Goal: Task Accomplishment & Management: Use online tool/utility

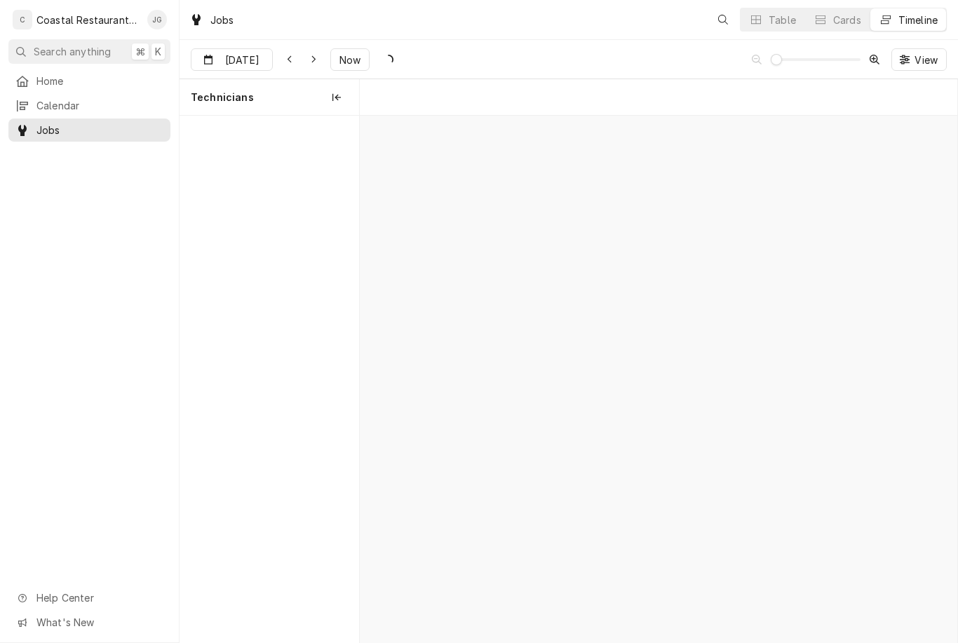
scroll to position [0, 11836]
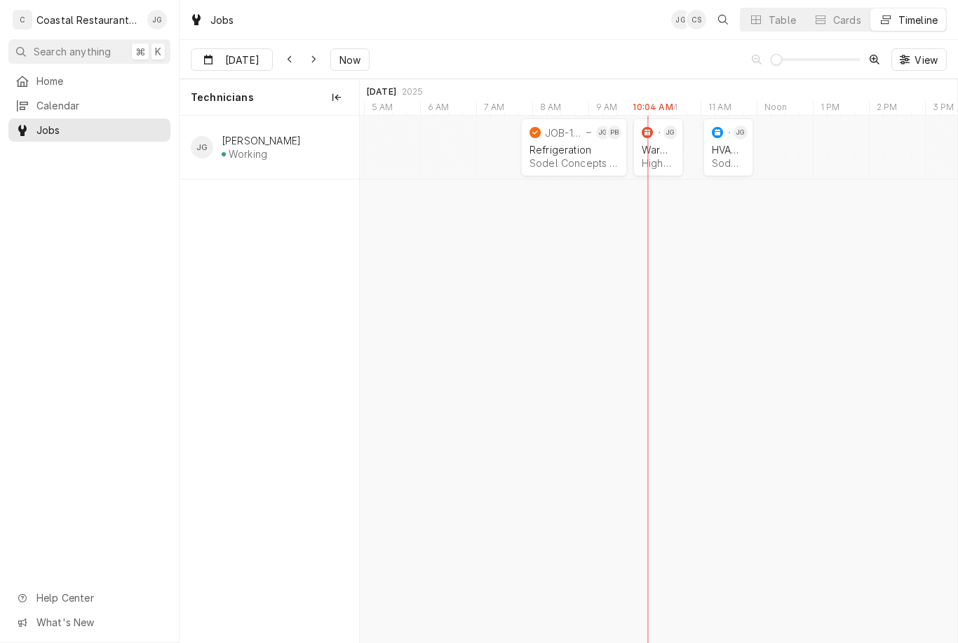
click at [727, 160] on div "Sodel Concepts | Selbyville, 19975" at bounding box center [728, 163] width 33 height 12
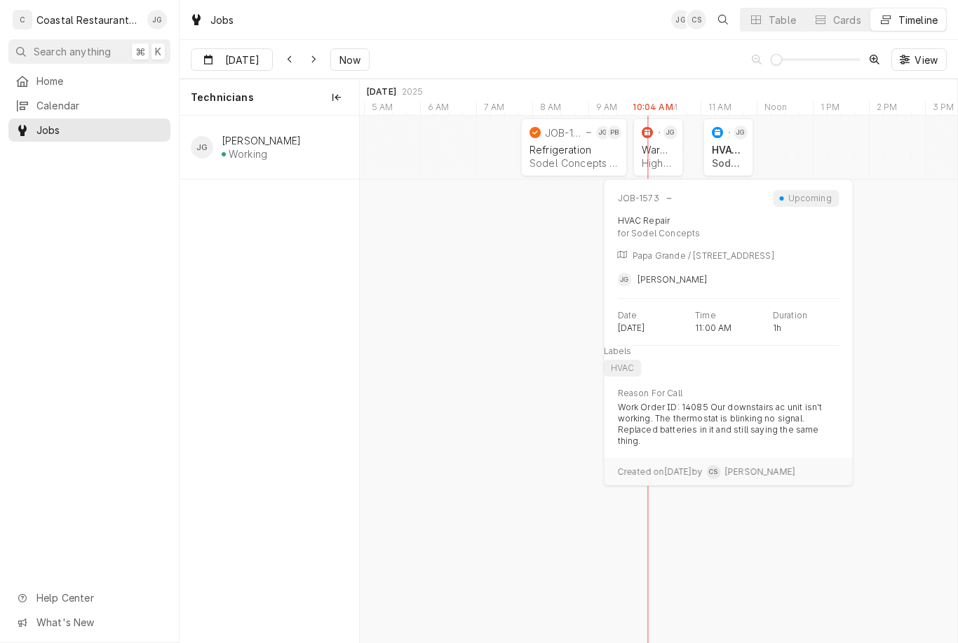
click at [730, 158] on div "Sodel Concepts | Selbyville, 19975" at bounding box center [728, 163] width 33 height 12
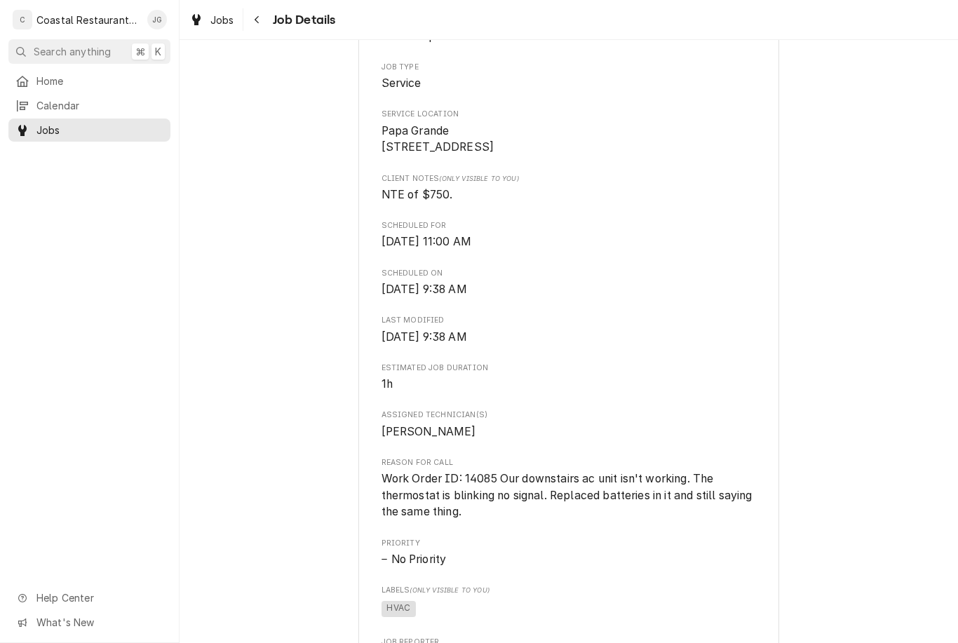
scroll to position [271, 0]
click at [102, 83] on span "Home" at bounding box center [99, 81] width 127 height 15
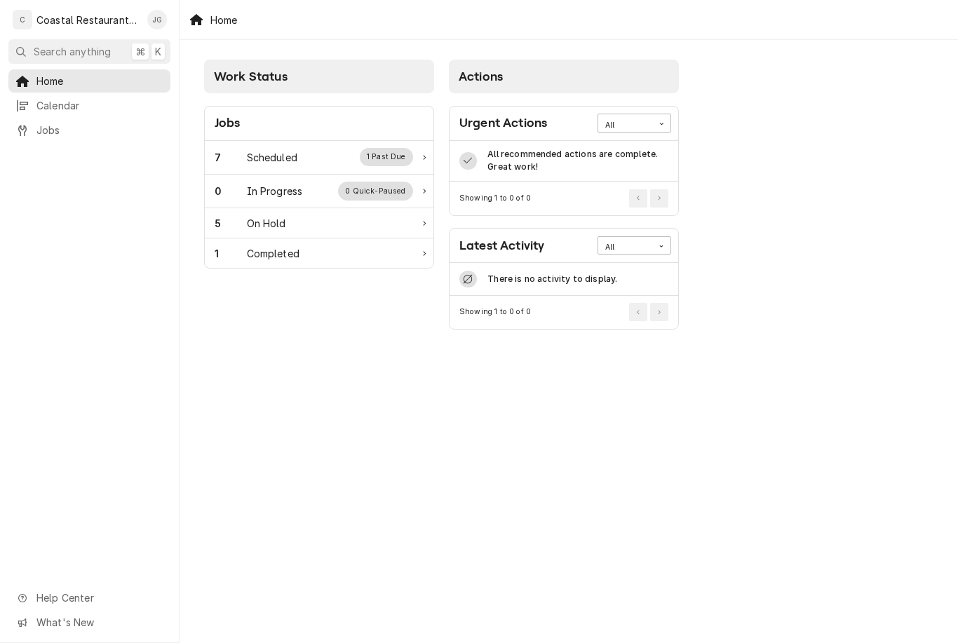
click at [310, 167] on div "7 Scheduled 1 Past Due" at bounding box center [319, 158] width 229 height 34
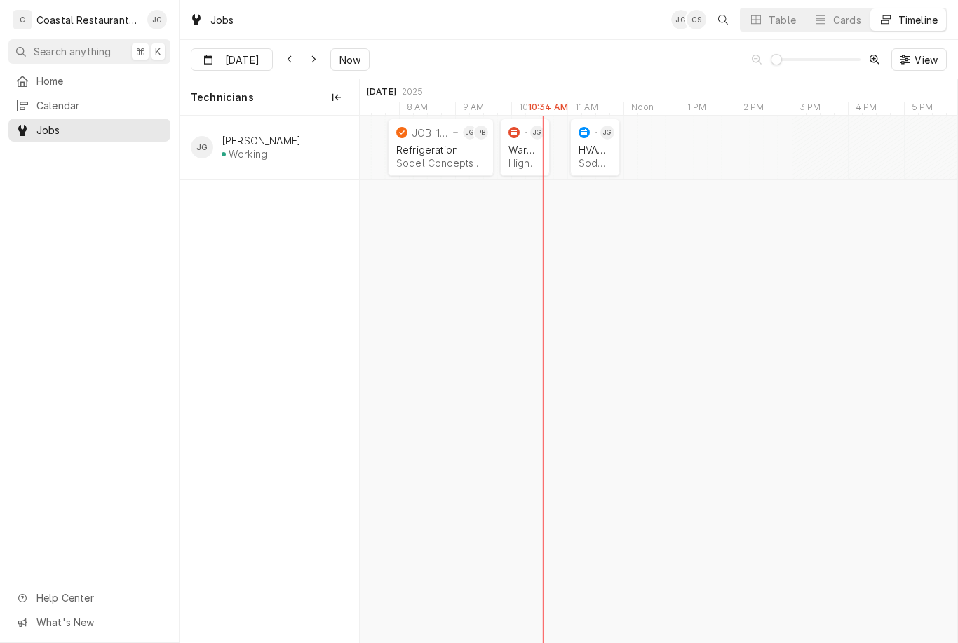
click at [535, 145] on div "Warming Box Repair" at bounding box center [525, 150] width 33 height 12
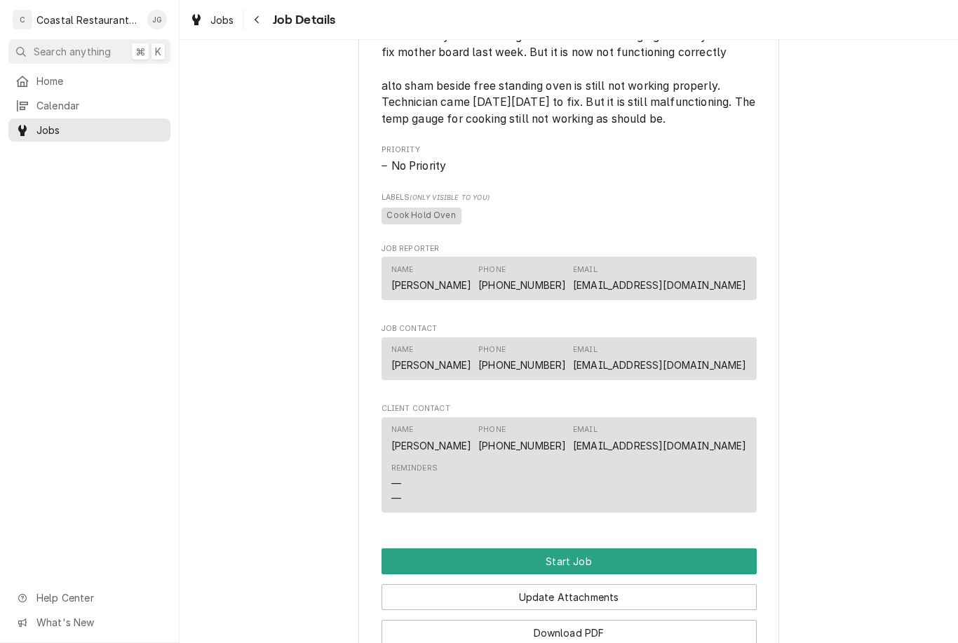
scroll to position [808, 0]
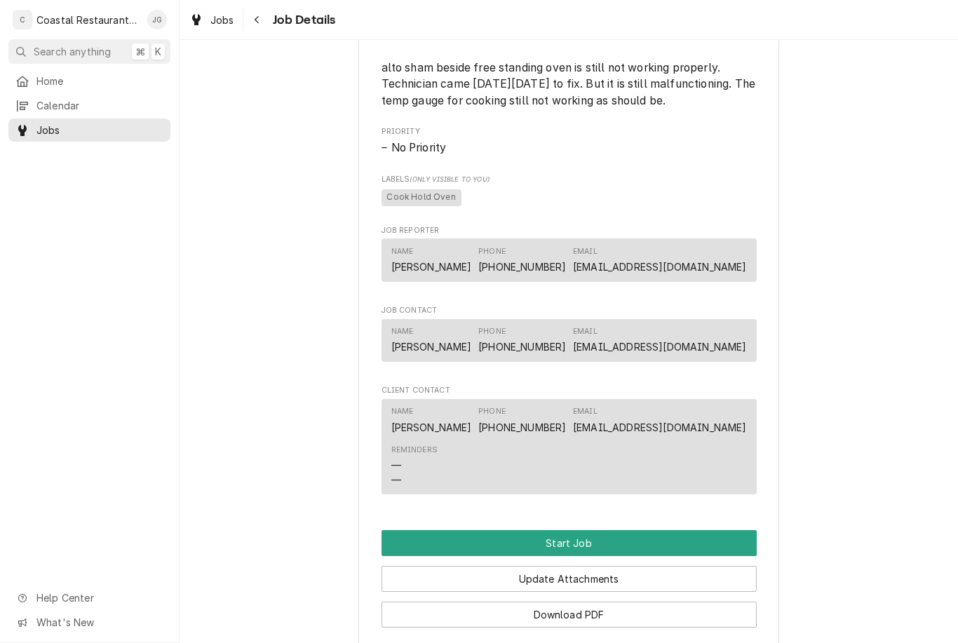
click at [582, 537] on button "Start Job" at bounding box center [569, 543] width 375 height 26
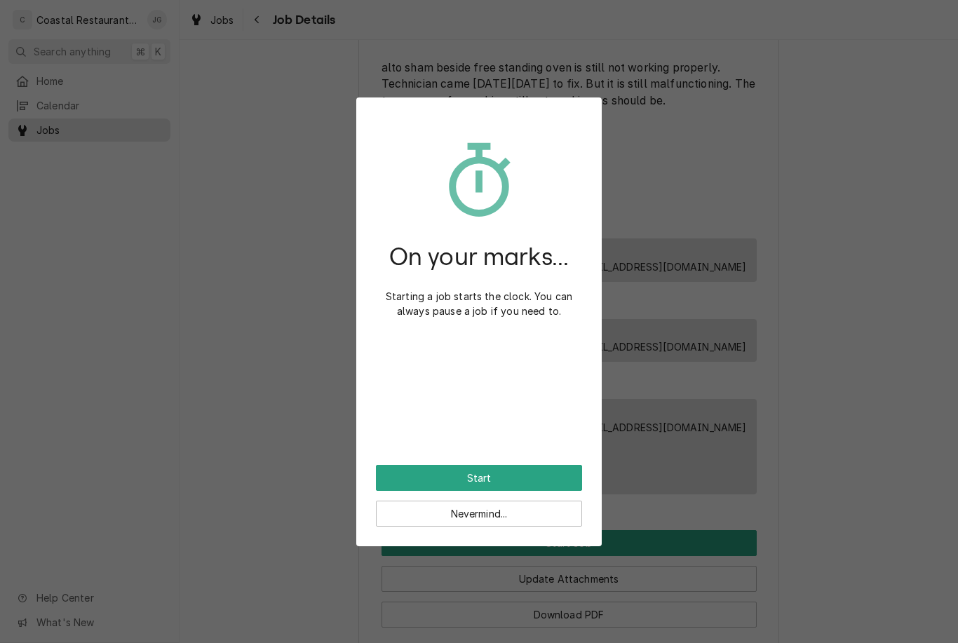
click at [511, 480] on button "Start" at bounding box center [479, 478] width 206 height 26
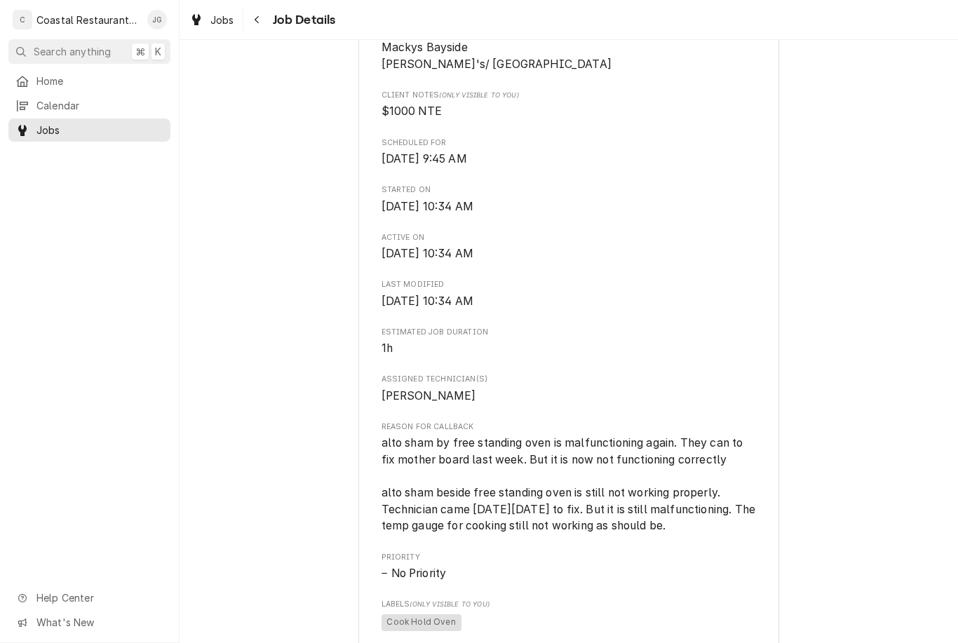
scroll to position [438, 0]
